Goal: Information Seeking & Learning: Find specific fact

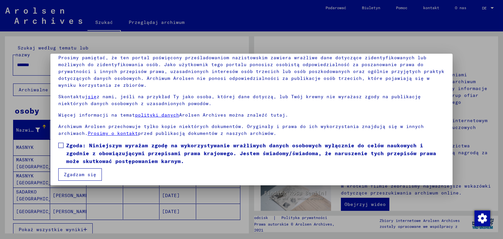
scroll to position [50, 0]
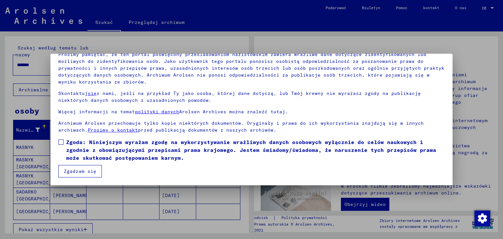
click at [90, 169] on font "Zgadzam się" at bounding box center [80, 171] width 32 height 6
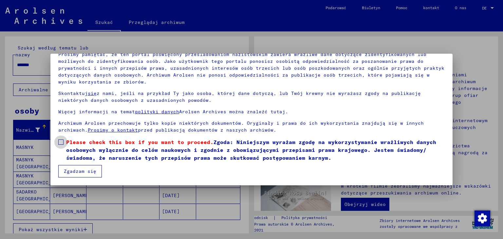
click at [58, 142] on span at bounding box center [60, 142] width 5 height 5
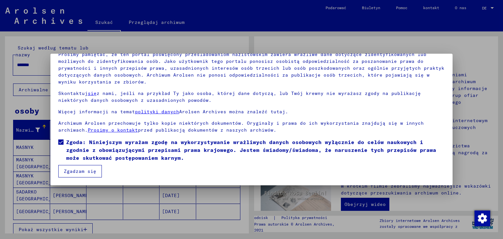
drag, startPoint x: 80, startPoint y: 176, endPoint x: 114, endPoint y: 180, distance: 34.0
click at [115, 190] on div "Witamy w internetowym archiwum Arolsen Archives. Nasze warunki korzystania zost…" at bounding box center [251, 119] width 503 height 239
click at [79, 169] on font "Zgadzam się" at bounding box center [80, 171] width 32 height 6
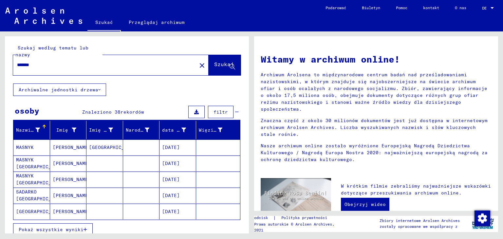
drag, startPoint x: 53, startPoint y: 62, endPoint x: 0, endPoint y: 85, distance: 58.3
click at [0, 85] on div "Szukaj według tematu lub nazwy ******* close Szukaj Archiwalne jednostki drzewa…" at bounding box center [126, 132] width 252 height 202
type input "******"
click at [209, 62] on button "Szukaj" at bounding box center [225, 65] width 32 height 20
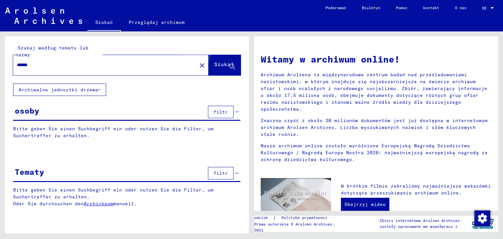
click at [223, 60] on button "Szukaj" at bounding box center [225, 65] width 32 height 20
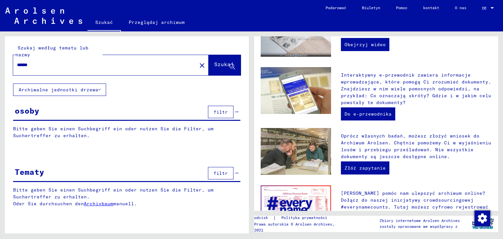
scroll to position [217, 0]
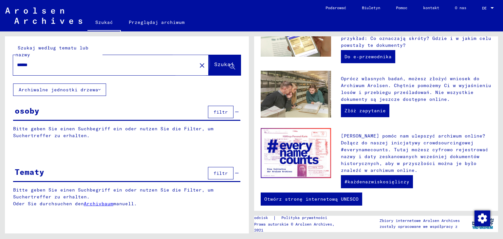
click at [217, 71] on button "Szukaj" at bounding box center [225, 65] width 32 height 20
click at [96, 93] on button "Archiwalne jednostki drzewa" at bounding box center [59, 90] width 93 height 12
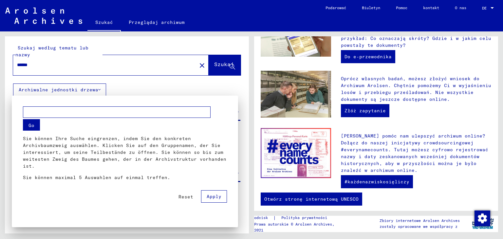
click at [97, 90] on div at bounding box center [251, 119] width 503 height 239
